Goal: Use online tool/utility: Utilize a website feature to perform a specific function

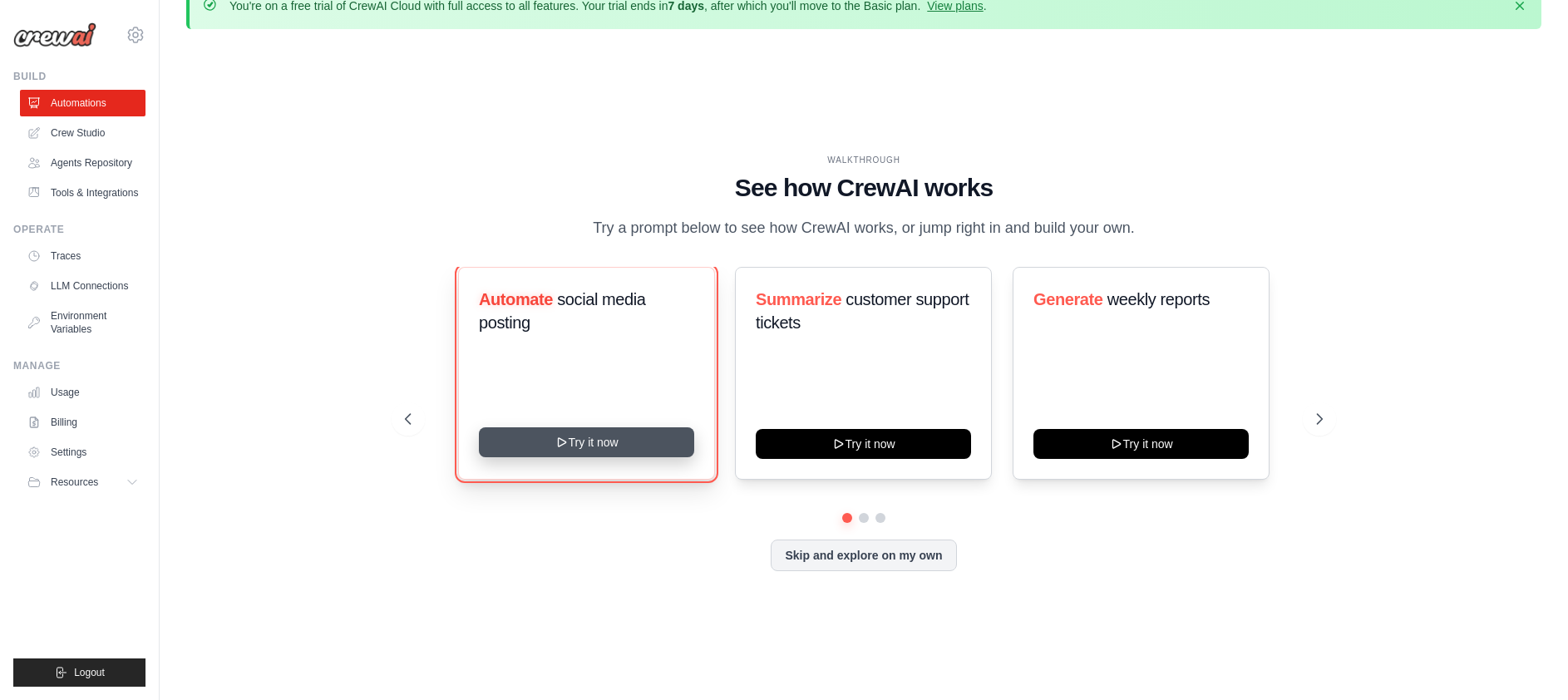
click at [649, 457] on button "Try it now" at bounding box center [587, 442] width 215 height 30
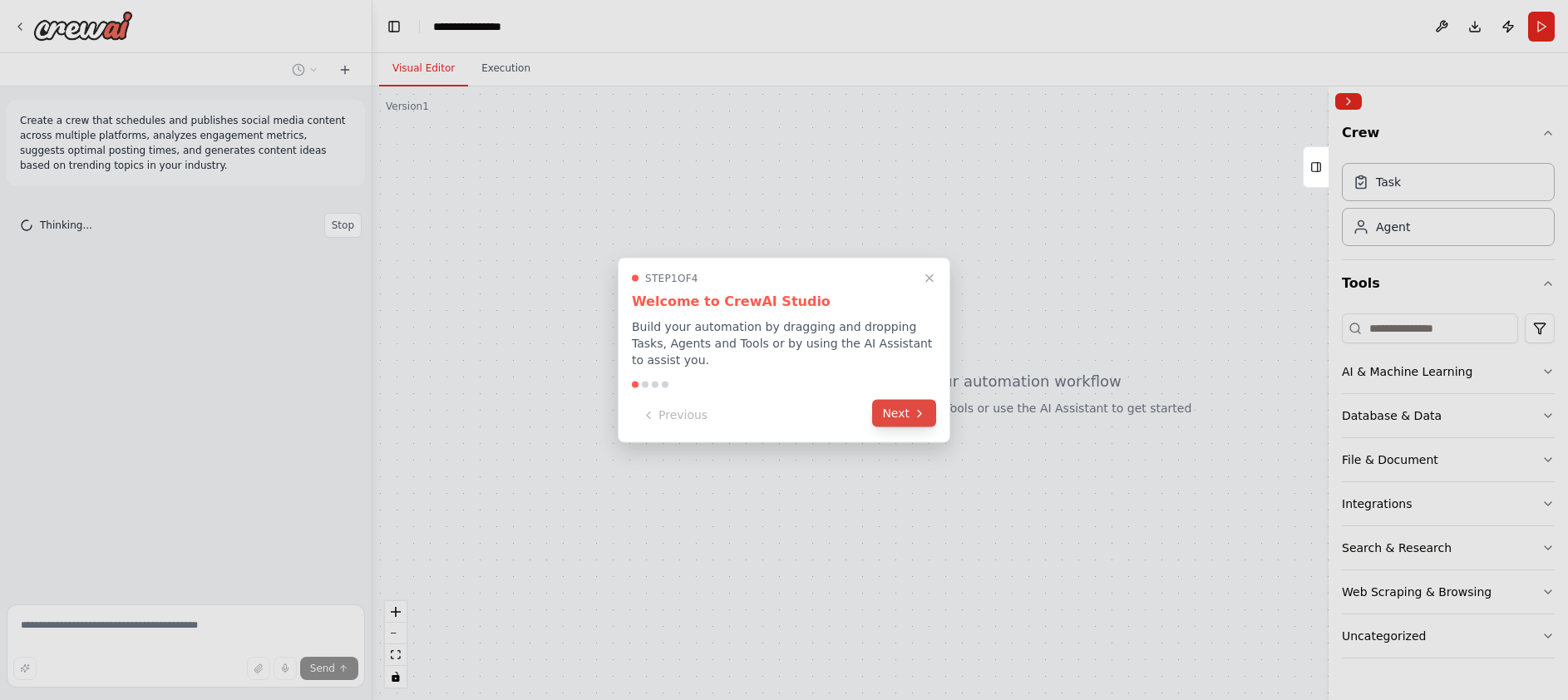
click at [905, 410] on button "Next" at bounding box center [904, 412] width 64 height 27
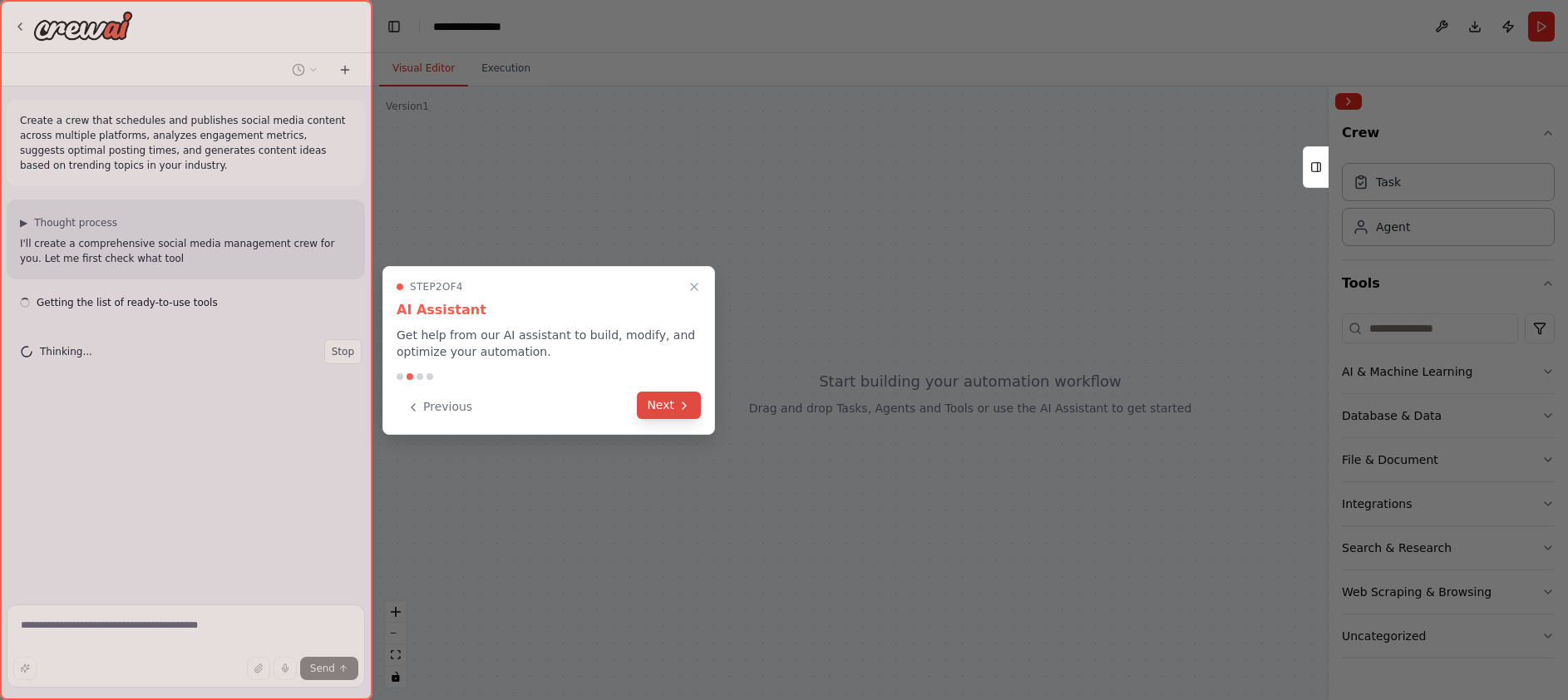
click at [669, 409] on button "Next" at bounding box center [668, 405] width 64 height 27
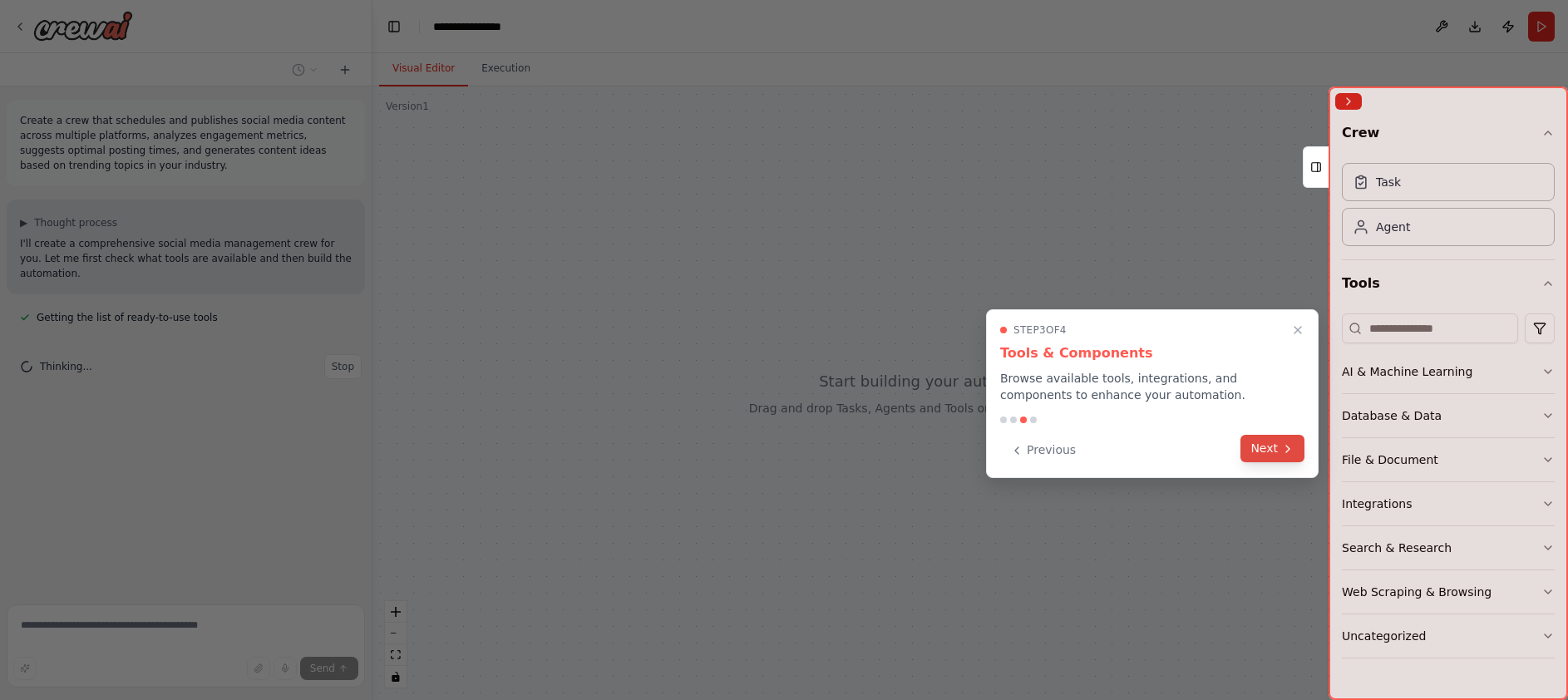
click at [1262, 450] on button "Next" at bounding box center [1272, 447] width 64 height 27
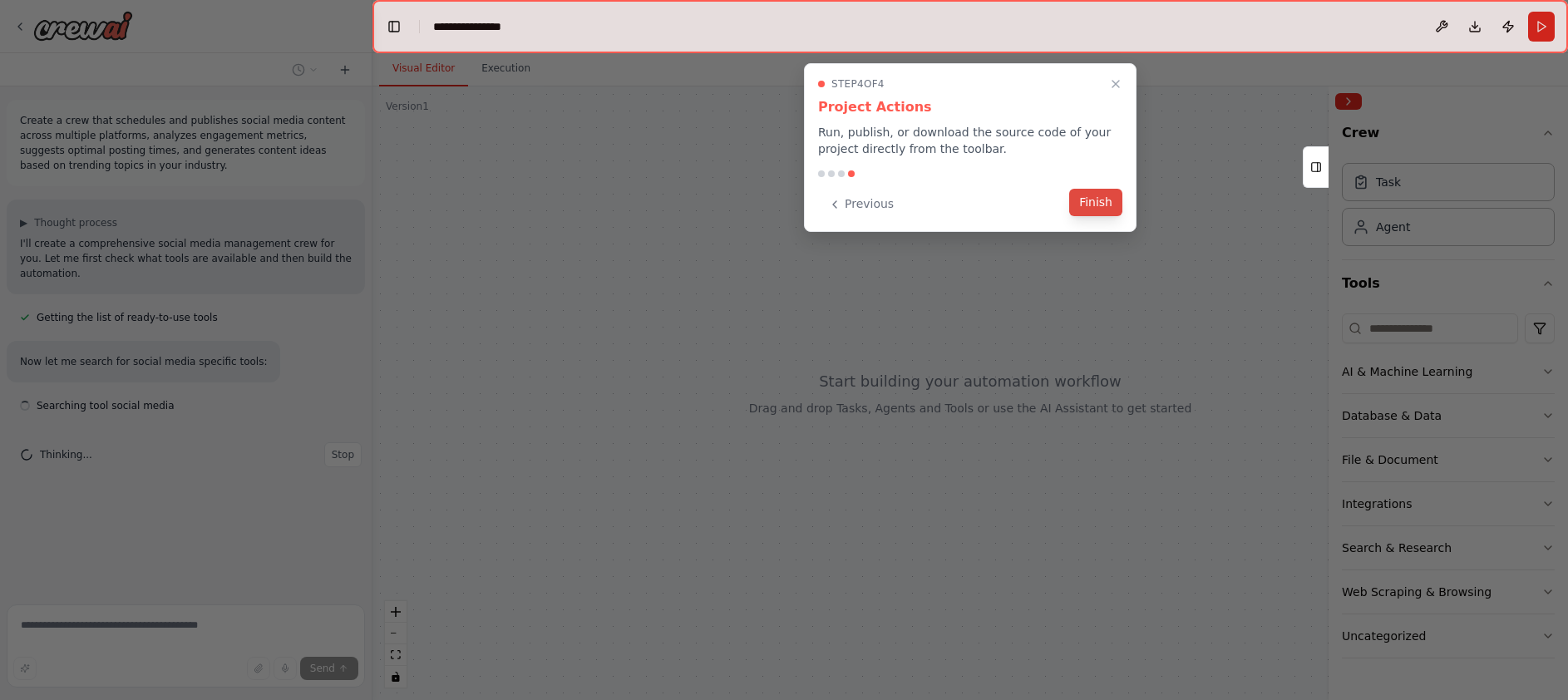
click at [1101, 200] on button "Finish" at bounding box center [1096, 202] width 53 height 27
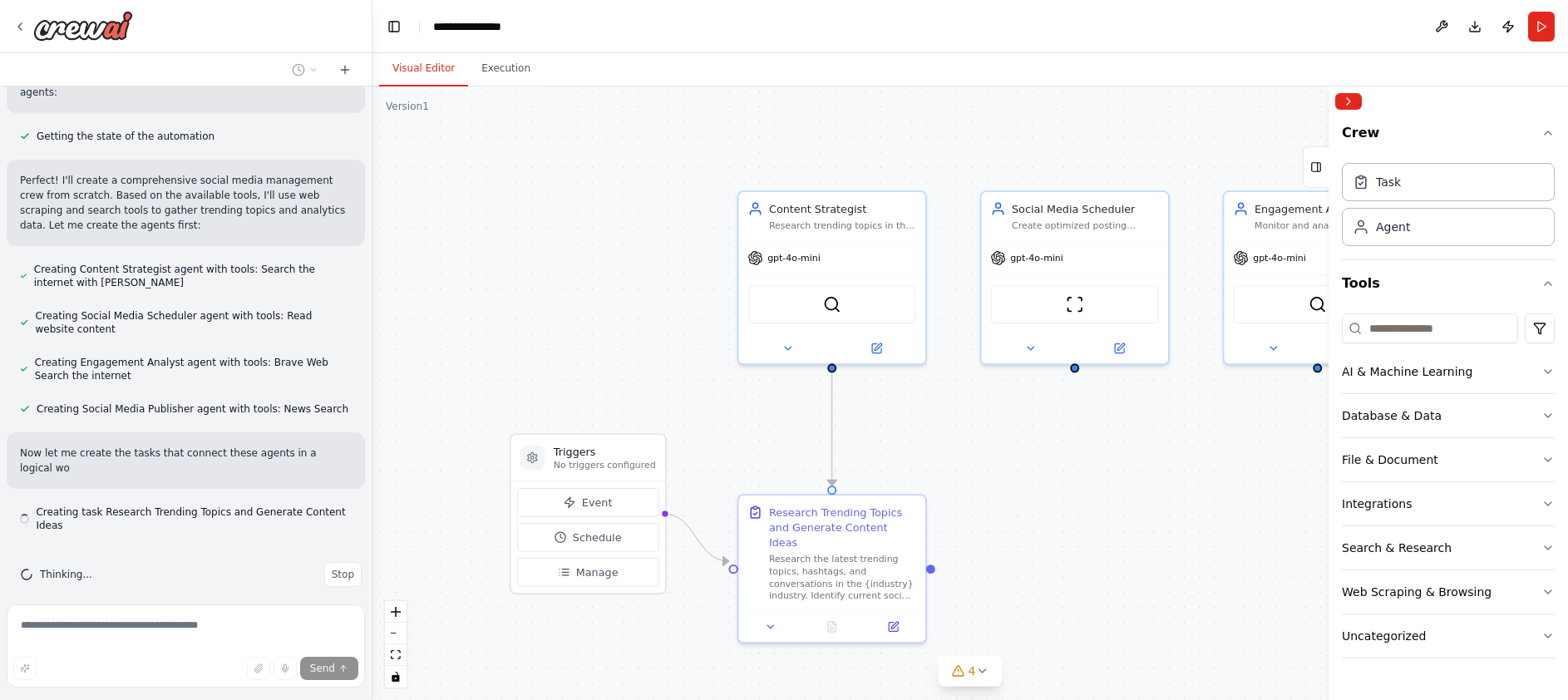
scroll to position [876, 0]
